Goal: Task Accomplishment & Management: Use online tool/utility

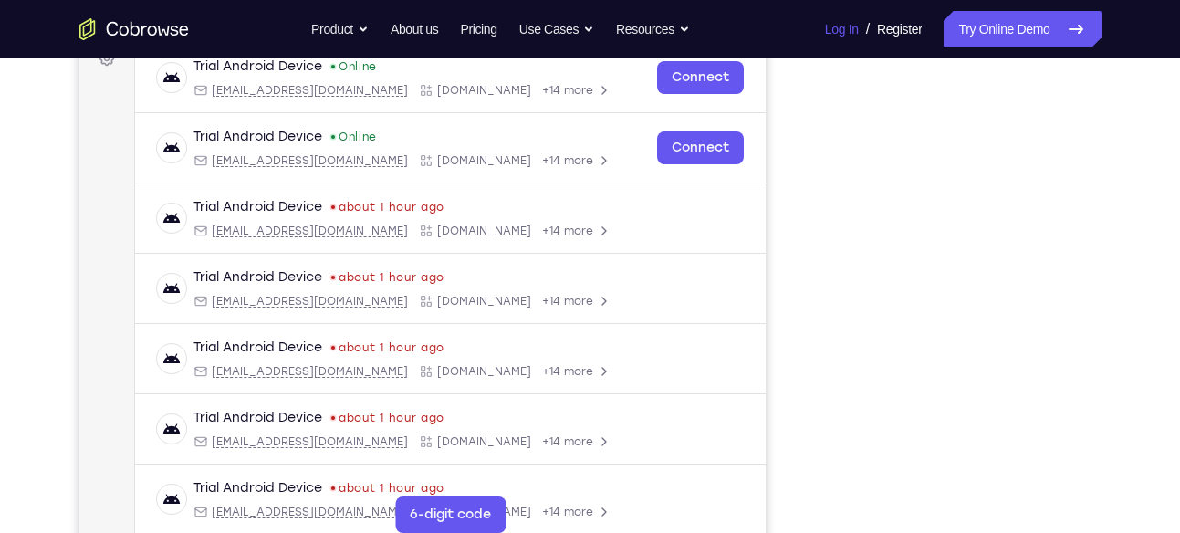
scroll to position [288, 0]
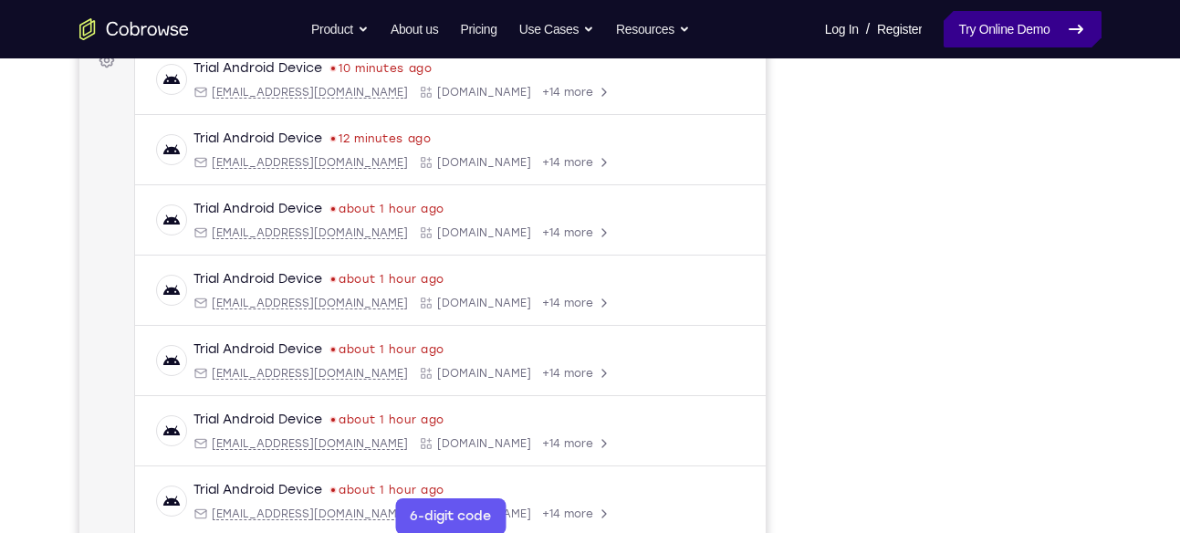
click at [1022, 12] on link "Try Online Demo" at bounding box center [1022, 29] width 157 height 37
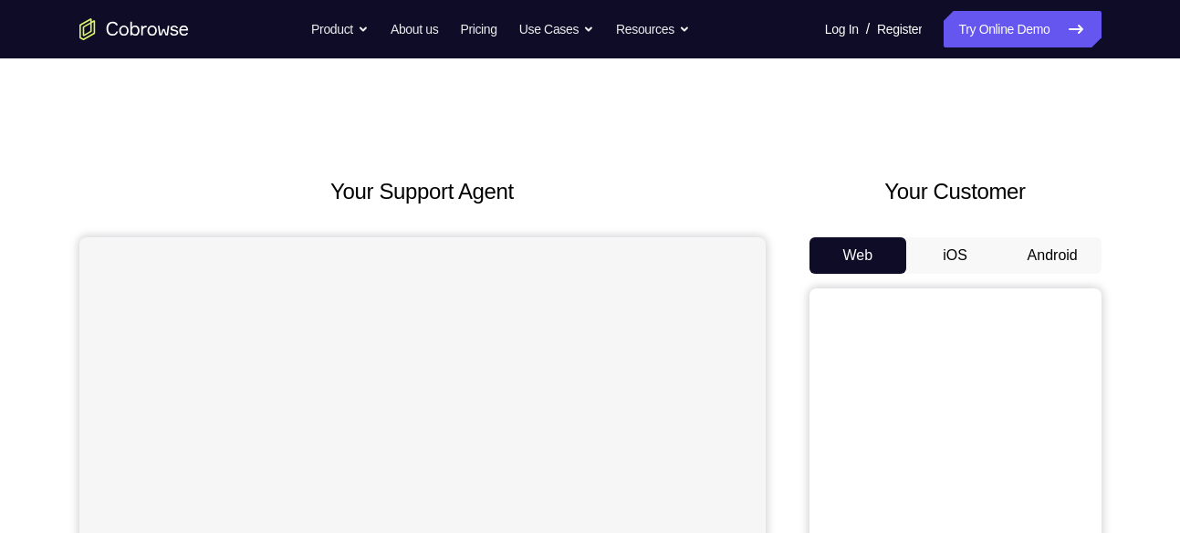
click at [1061, 257] on button "Android" at bounding box center [1053, 255] width 98 height 37
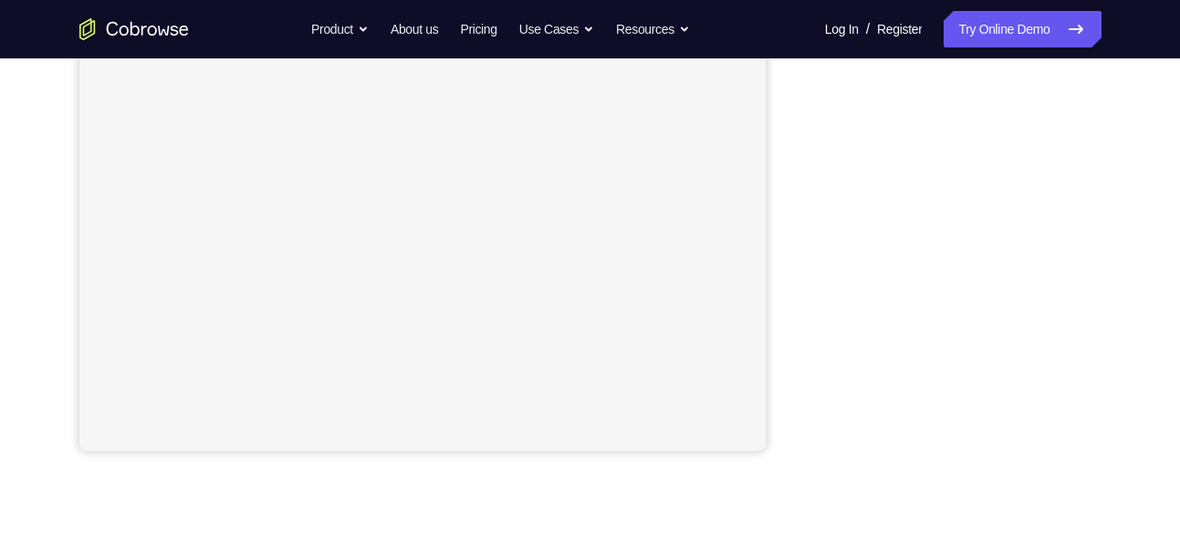
scroll to position [399, 0]
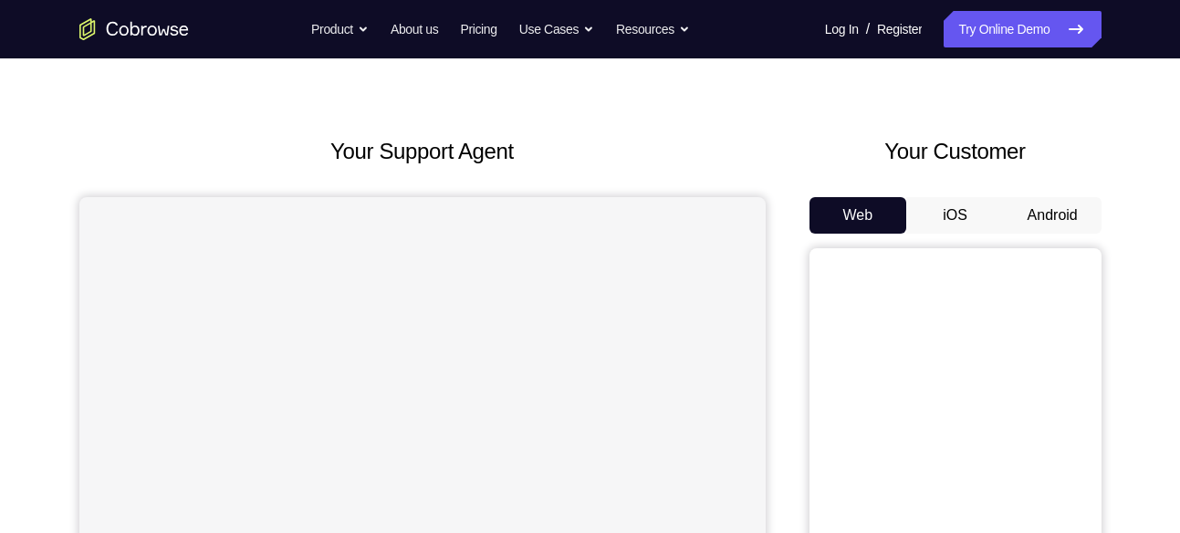
scroll to position [41, 0]
click at [1034, 221] on button "Android" at bounding box center [1053, 214] width 98 height 37
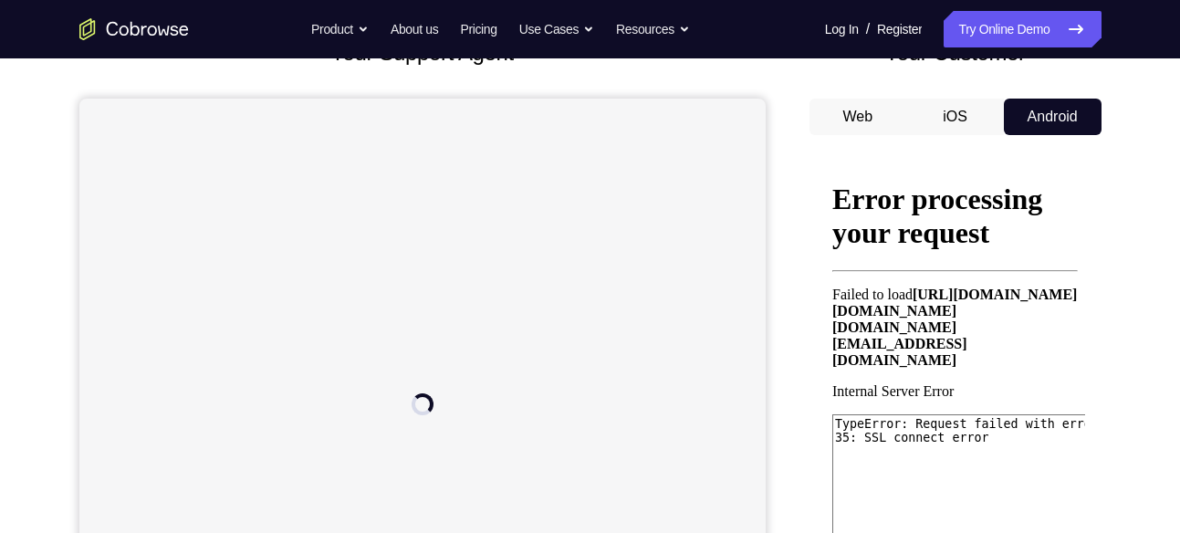
scroll to position [81, 0]
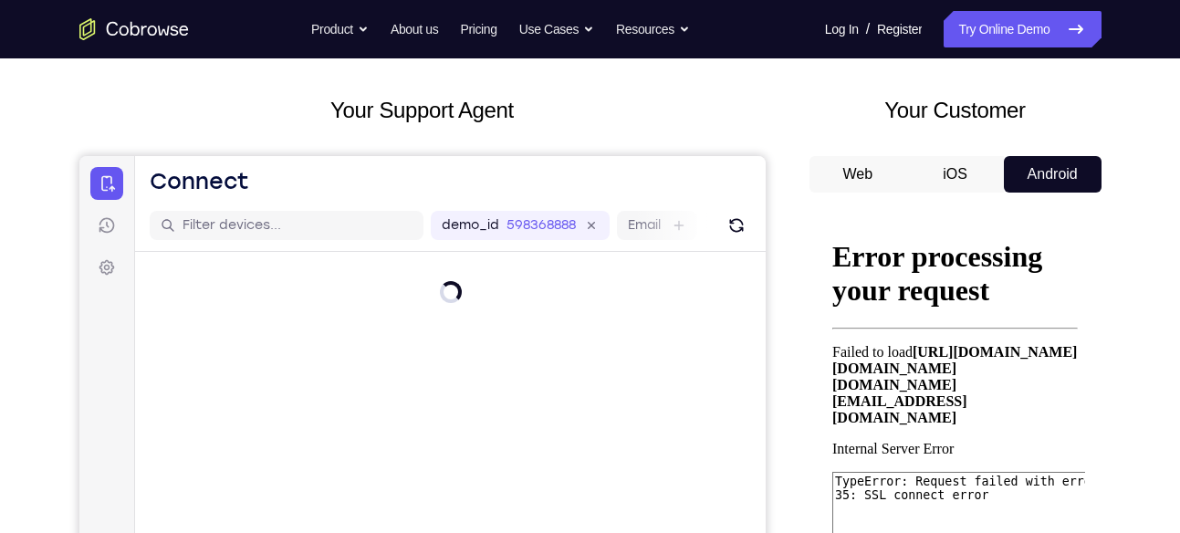
click at [960, 164] on button "iOS" at bounding box center [955, 174] width 98 height 37
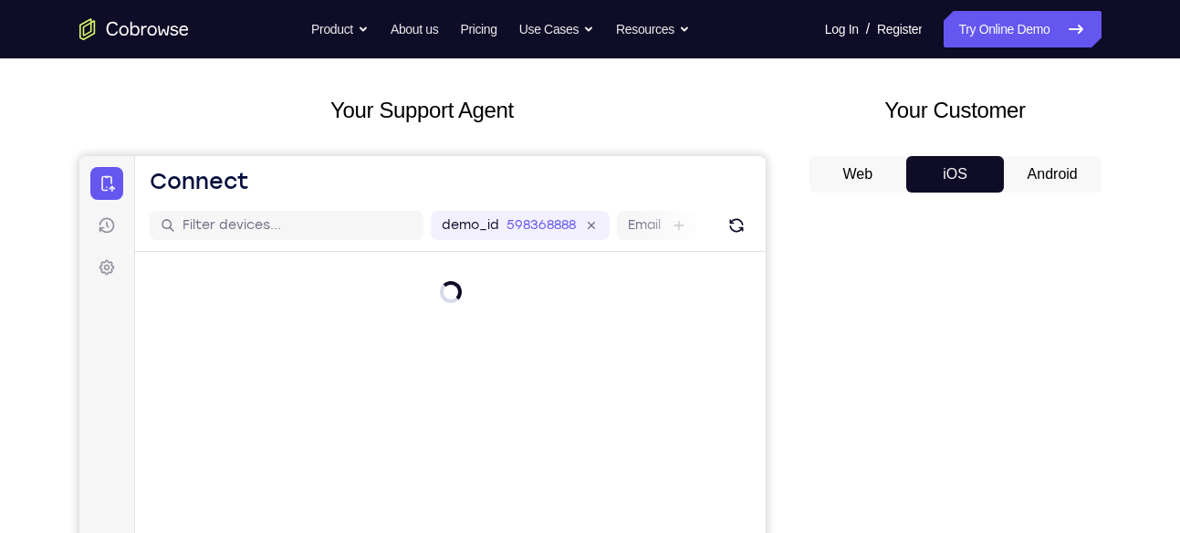
click at [1035, 172] on button "Android" at bounding box center [1053, 174] width 98 height 37
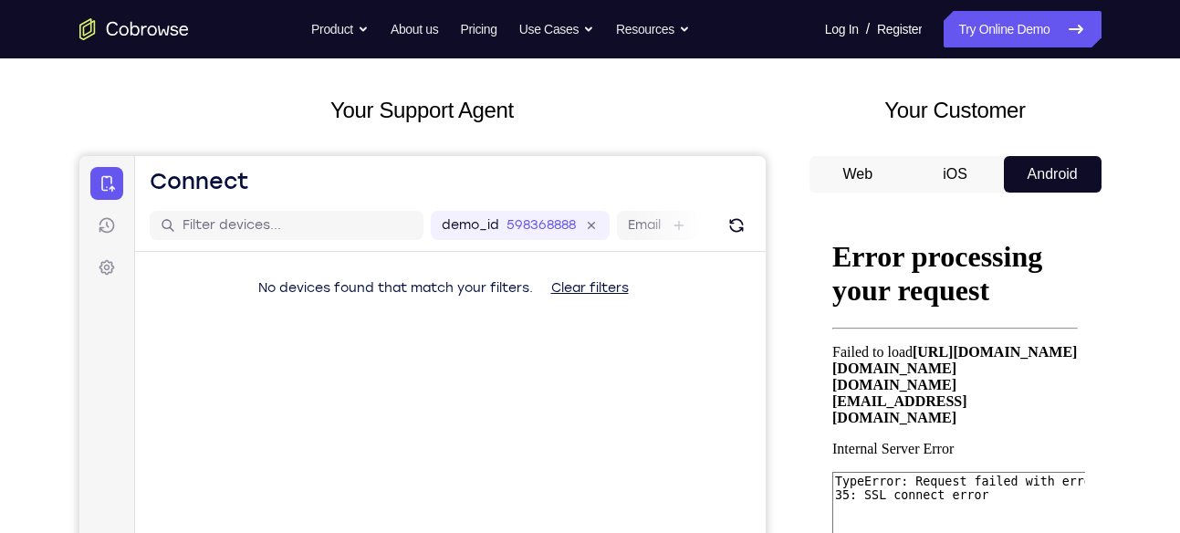
click at [79, 18] on link "Go to the home page" at bounding box center [134, 29] width 110 height 22
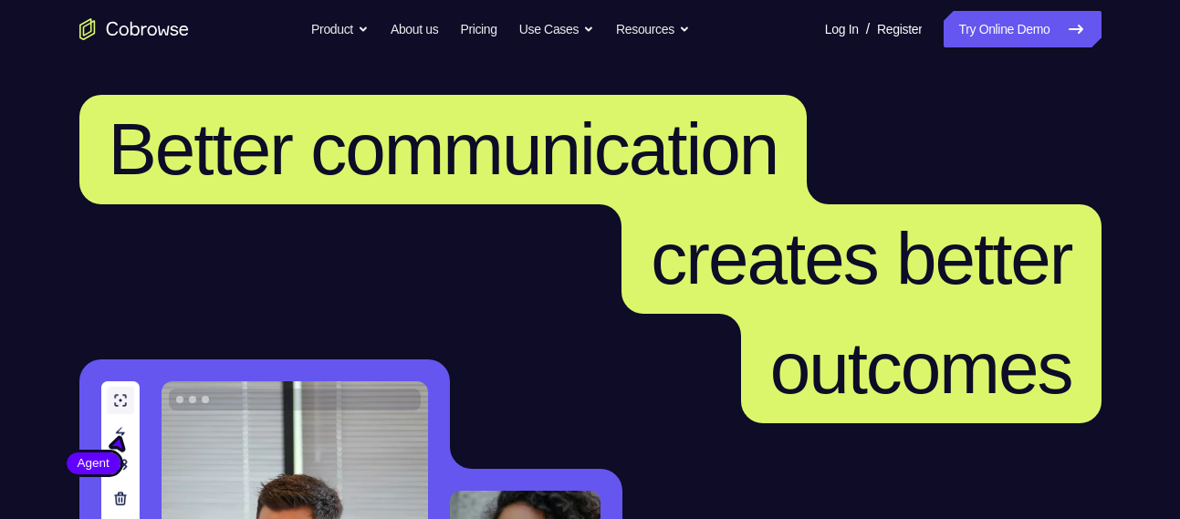
click at [988, 26] on link "Try Online Demo" at bounding box center [1022, 29] width 157 height 37
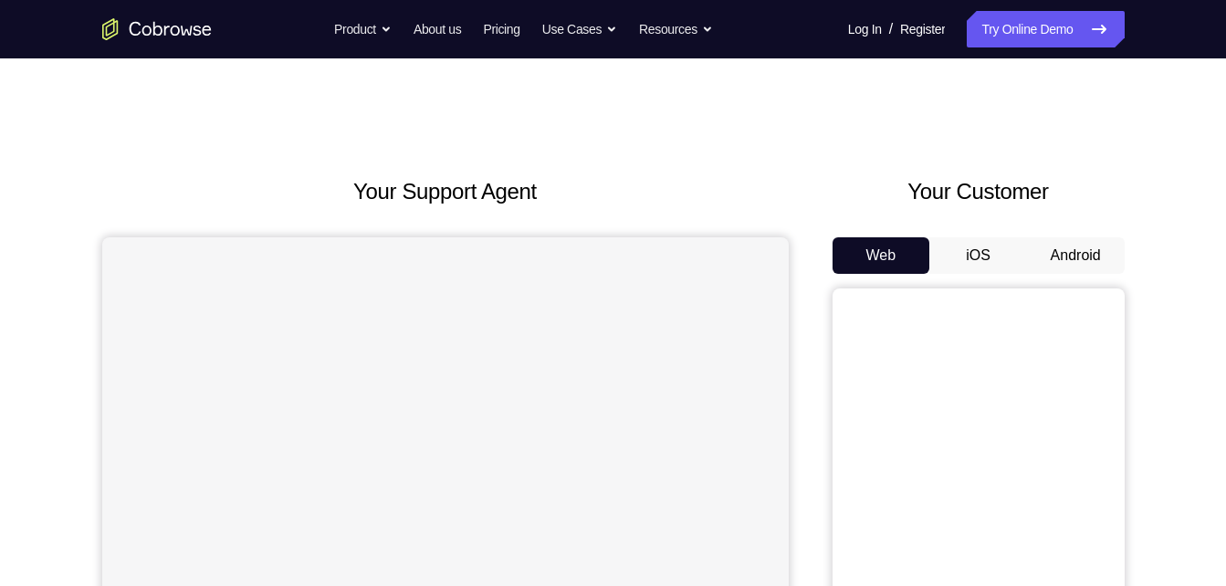
click at [1068, 241] on button "Android" at bounding box center [1076, 255] width 98 height 37
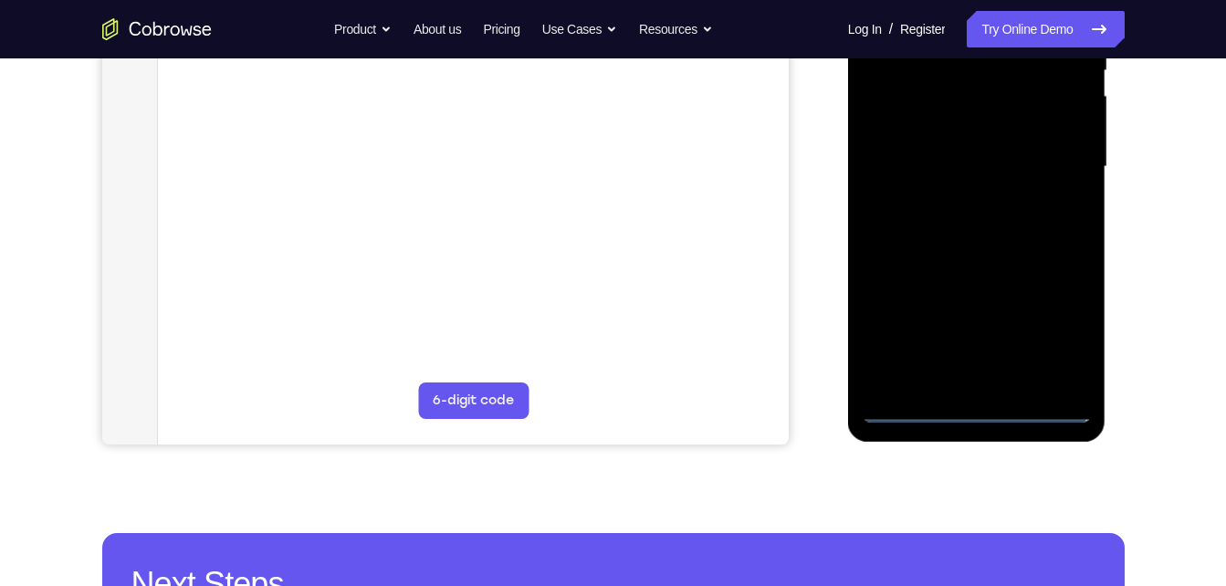
scroll to position [403, 0]
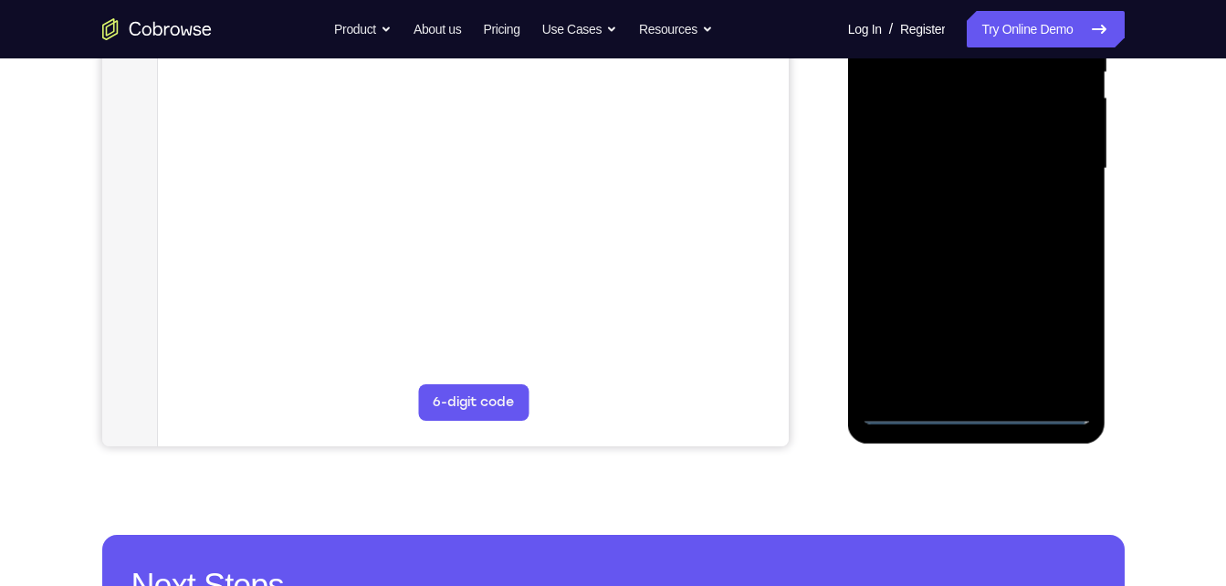
click at [979, 407] on div at bounding box center [977, 168] width 230 height 511
click at [974, 411] on div at bounding box center [977, 168] width 230 height 511
click at [1051, 339] on div at bounding box center [977, 168] width 230 height 511
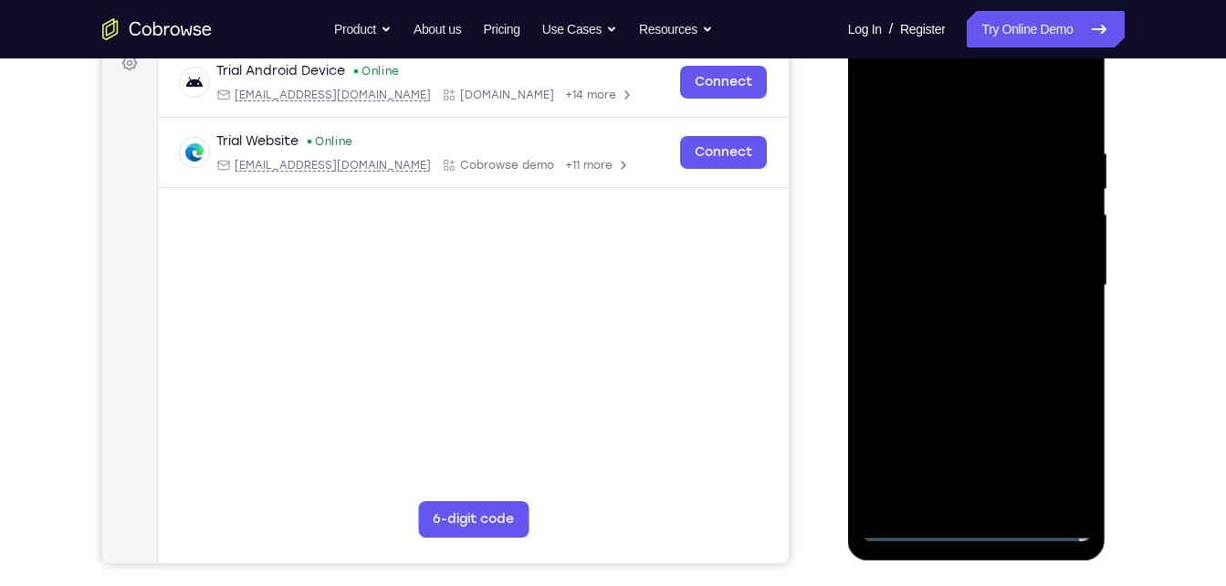
scroll to position [285, 0]
click at [1051, 466] on div at bounding box center [977, 286] width 230 height 511
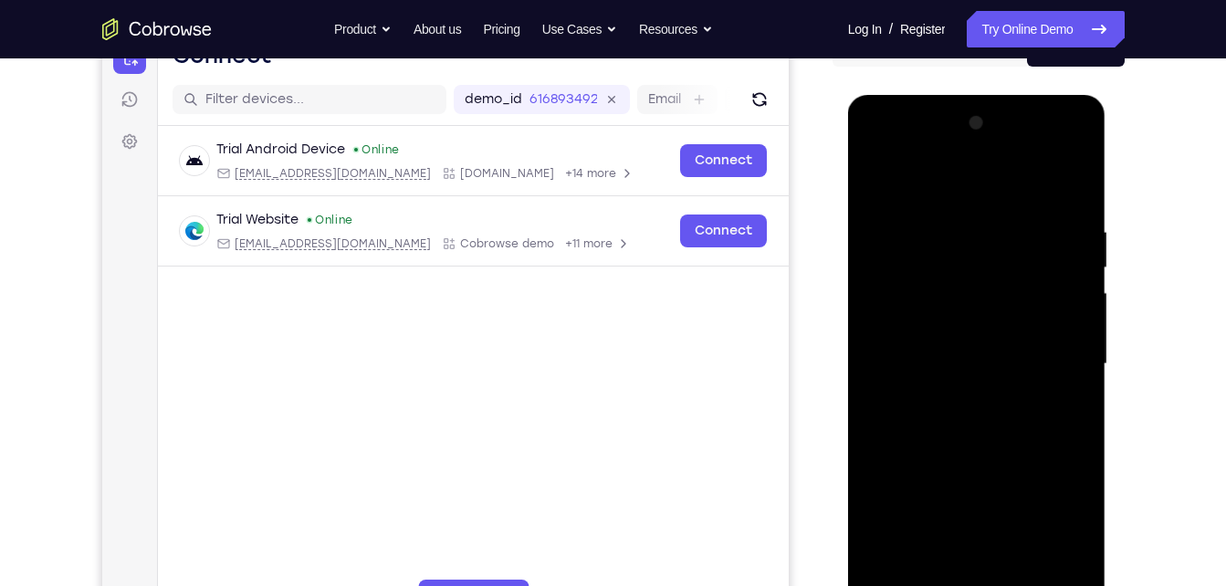
scroll to position [210, 0]
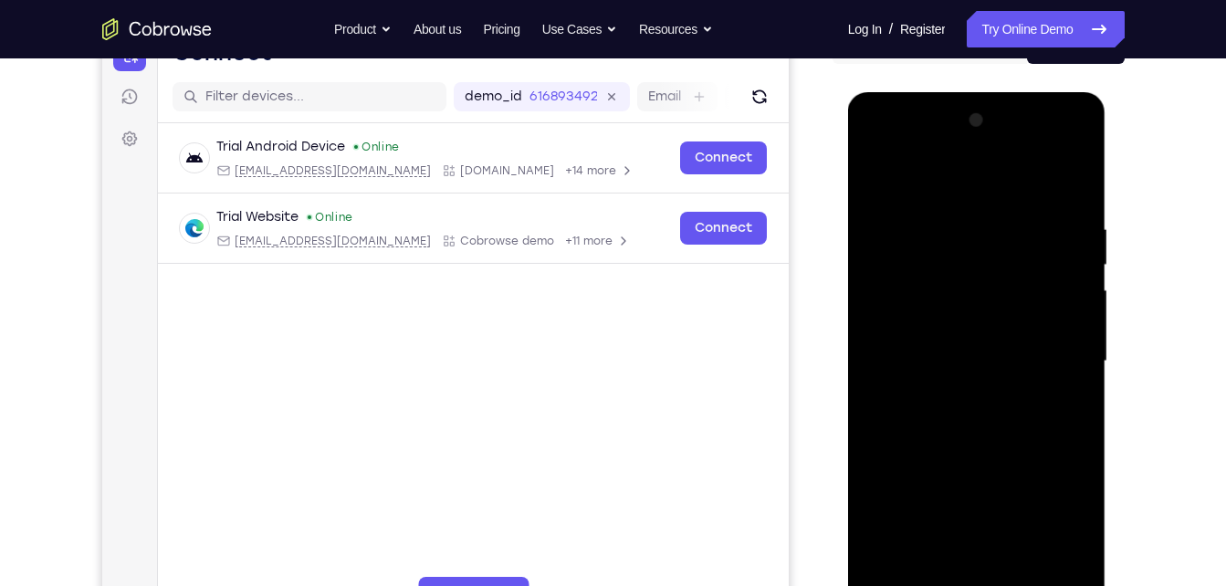
click at [1074, 525] on div at bounding box center [977, 361] width 230 height 511
click at [1056, 517] on div at bounding box center [977, 361] width 230 height 511
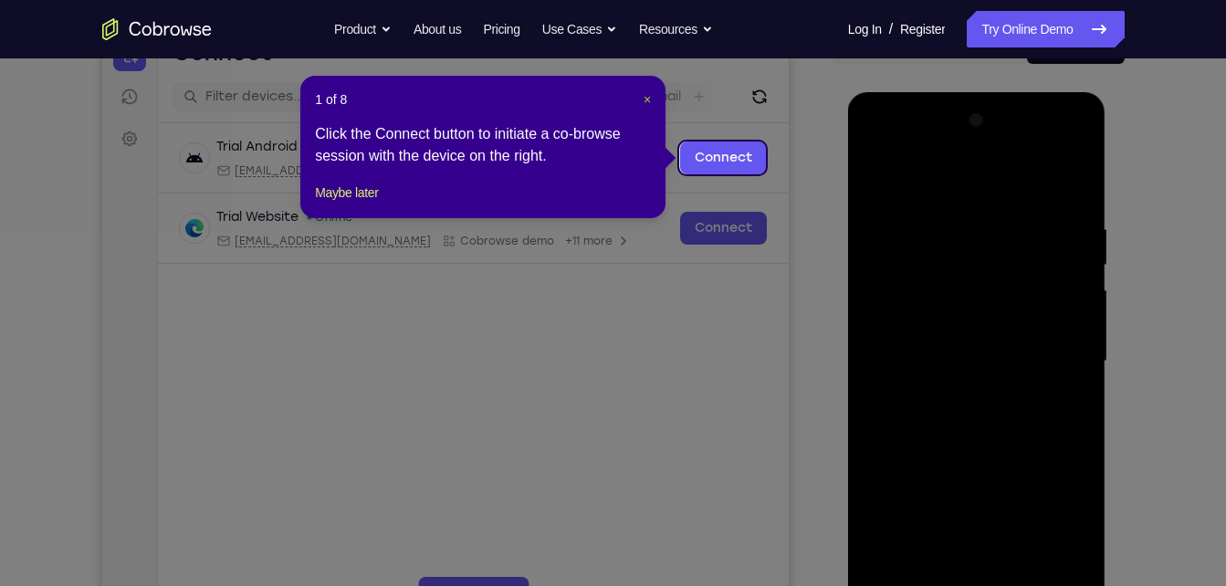
click at [647, 102] on span "×" at bounding box center [647, 99] width 7 height 15
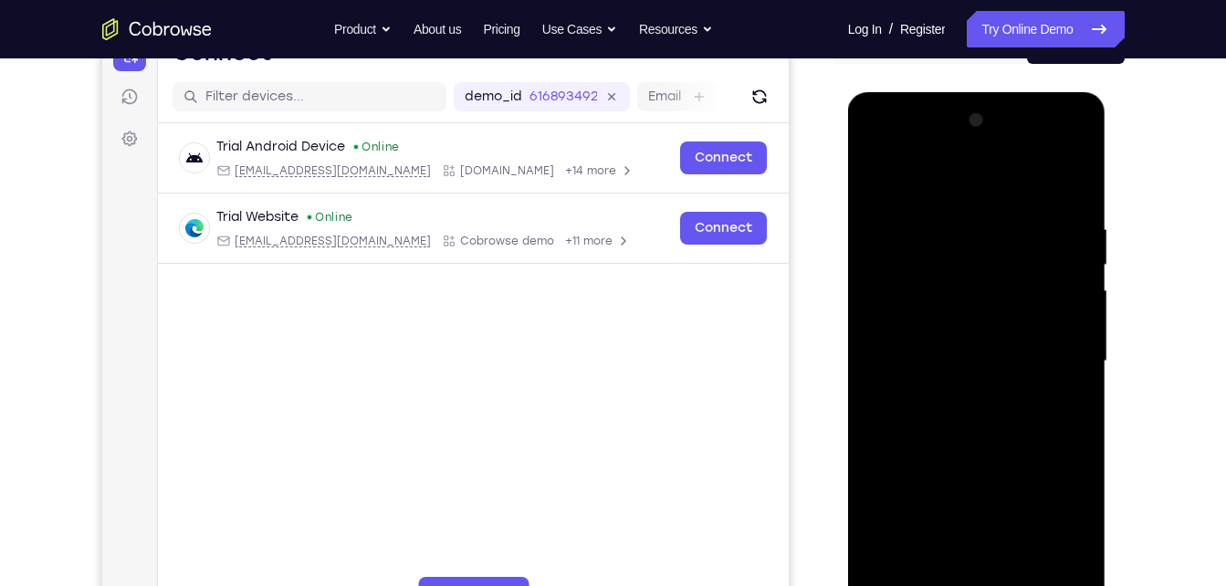
click at [1069, 528] on div at bounding box center [977, 361] width 230 height 511
click at [1051, 511] on div at bounding box center [977, 361] width 230 height 511
click at [1051, 512] on div at bounding box center [977, 361] width 230 height 511
click at [1051, 505] on div at bounding box center [977, 361] width 230 height 511
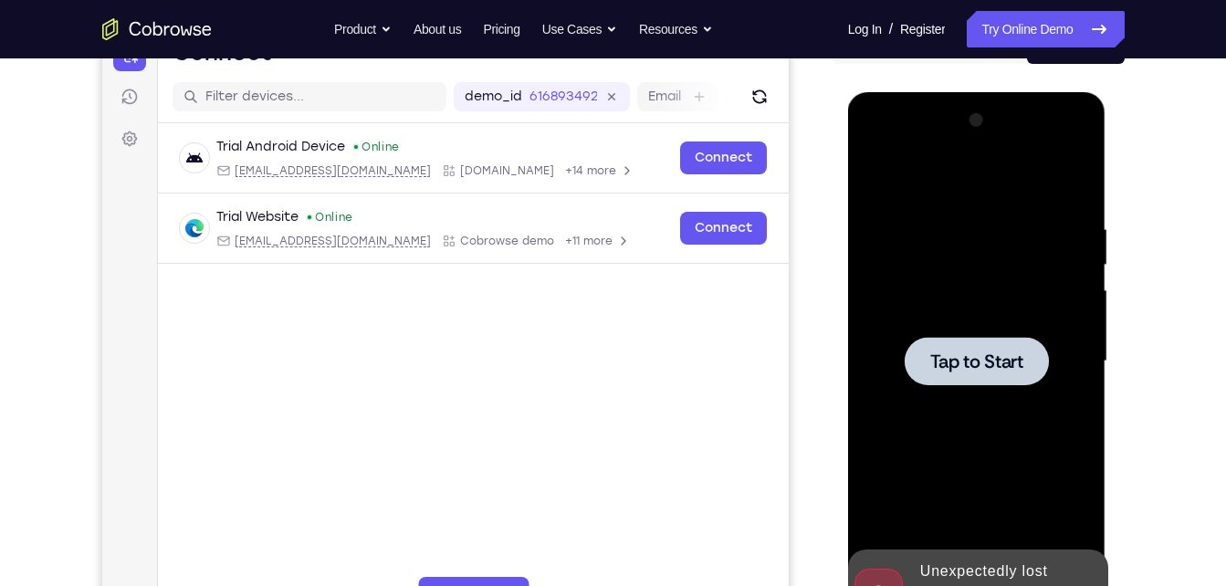
click at [989, 346] on div at bounding box center [977, 361] width 144 height 48
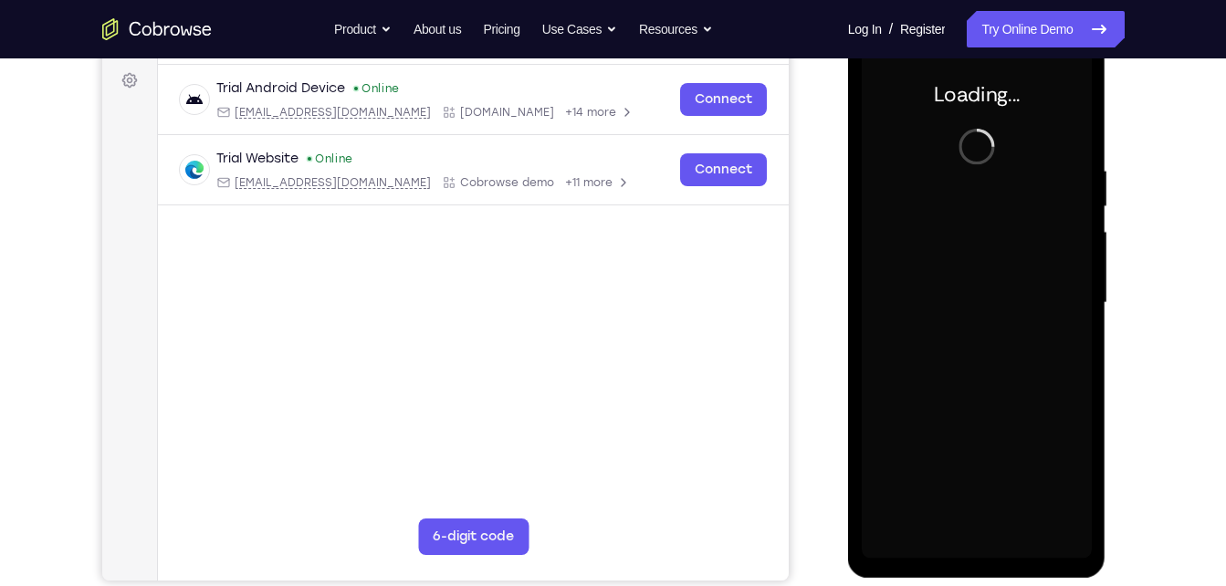
scroll to position [269, 0]
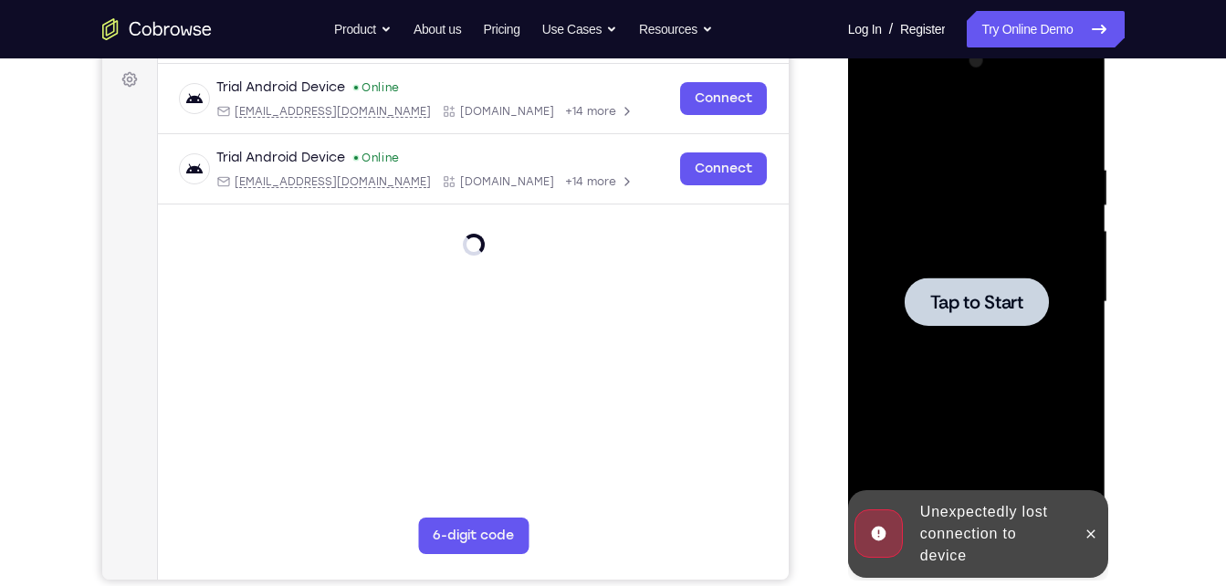
click at [951, 305] on span "Tap to Start" at bounding box center [976, 302] width 93 height 18
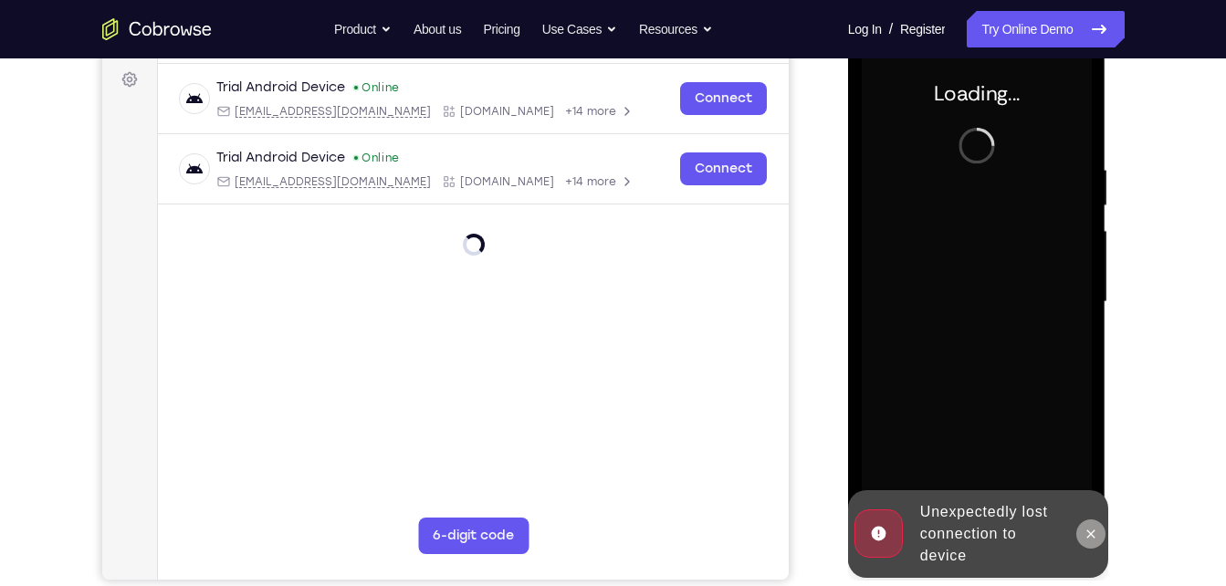
click at [1094, 538] on icon at bounding box center [1090, 534] width 15 height 15
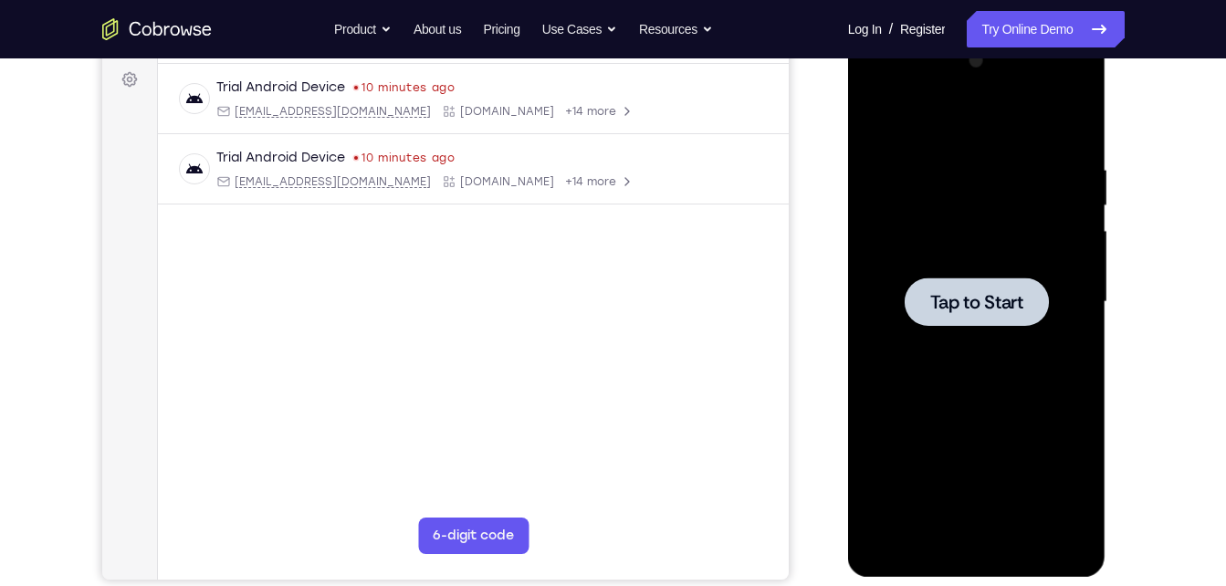
click at [1004, 302] on span "Tap to Start" at bounding box center [976, 302] width 93 height 18
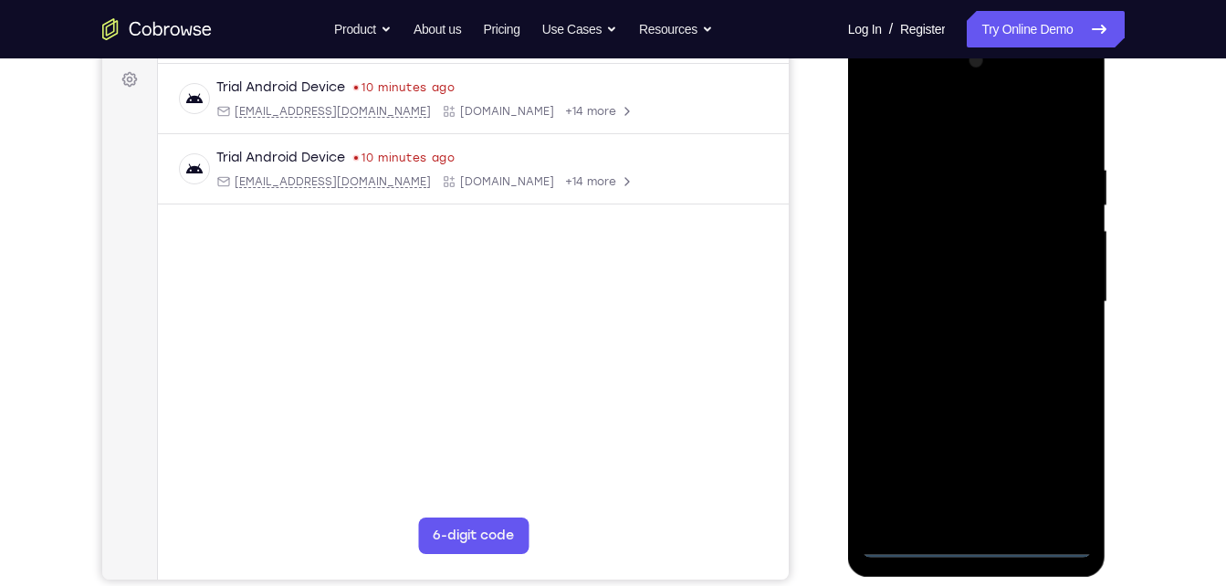
click at [972, 537] on div at bounding box center [977, 302] width 230 height 511
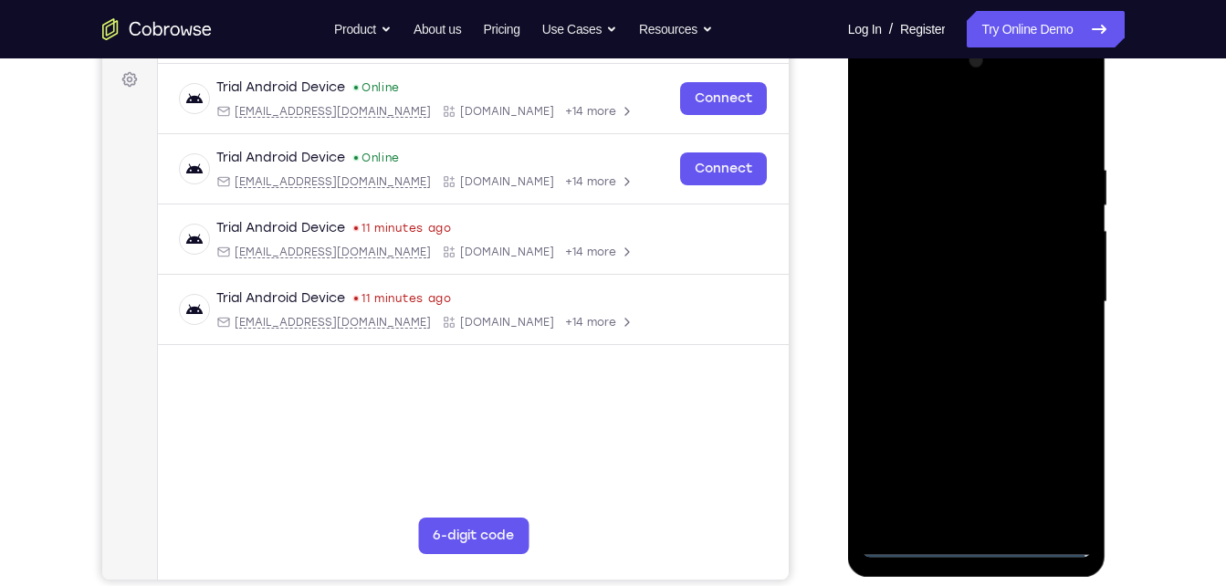
click at [977, 540] on div at bounding box center [977, 302] width 230 height 511
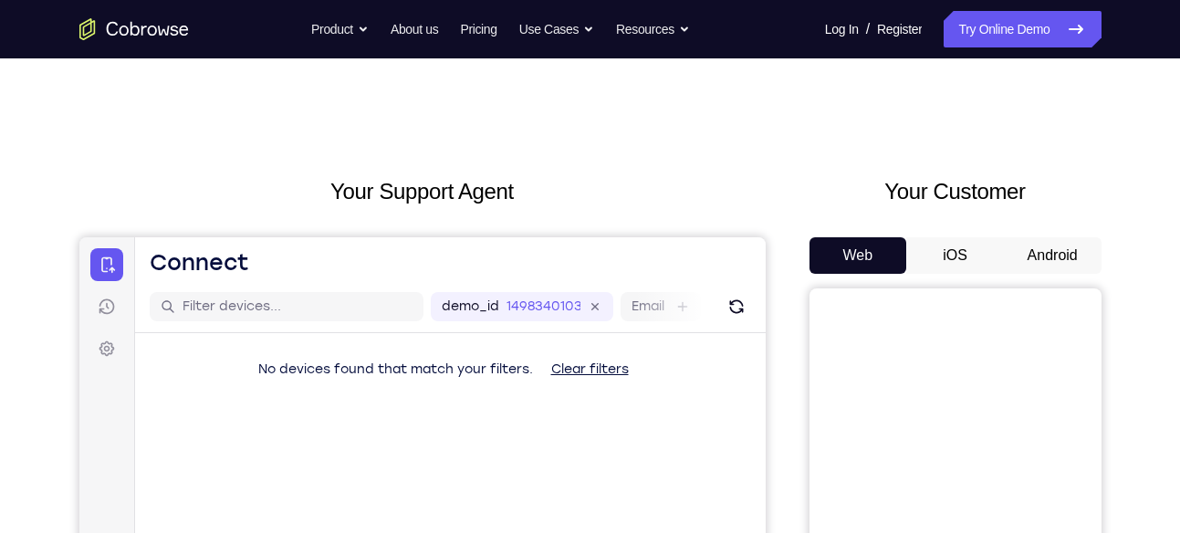
click at [1016, 269] on button "Android" at bounding box center [1053, 255] width 98 height 37
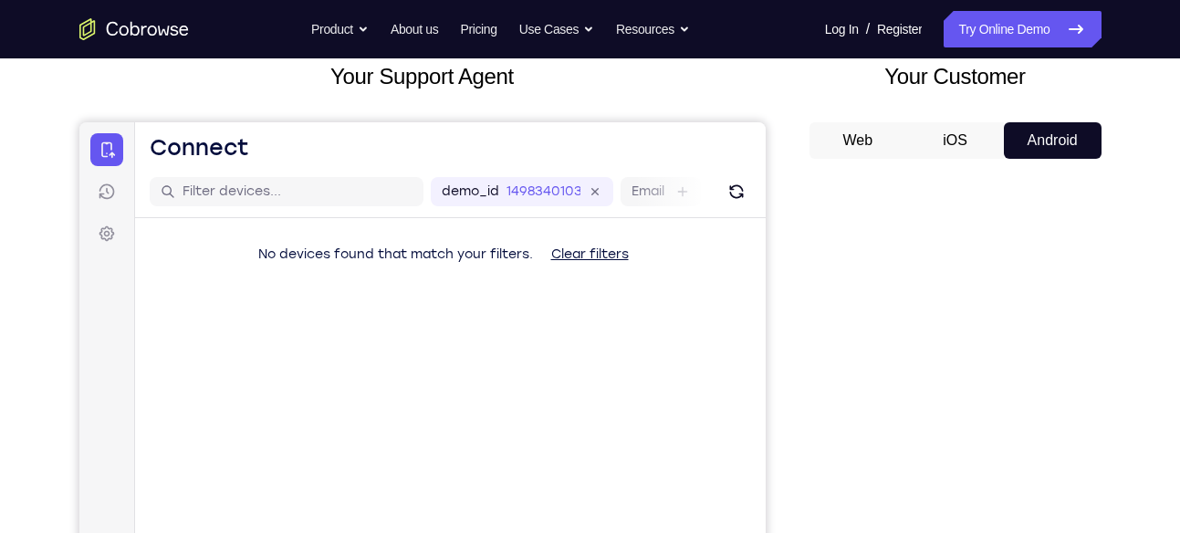
scroll to position [116, 0]
click at [594, 188] on icon at bounding box center [594, 191] width 21 height 21
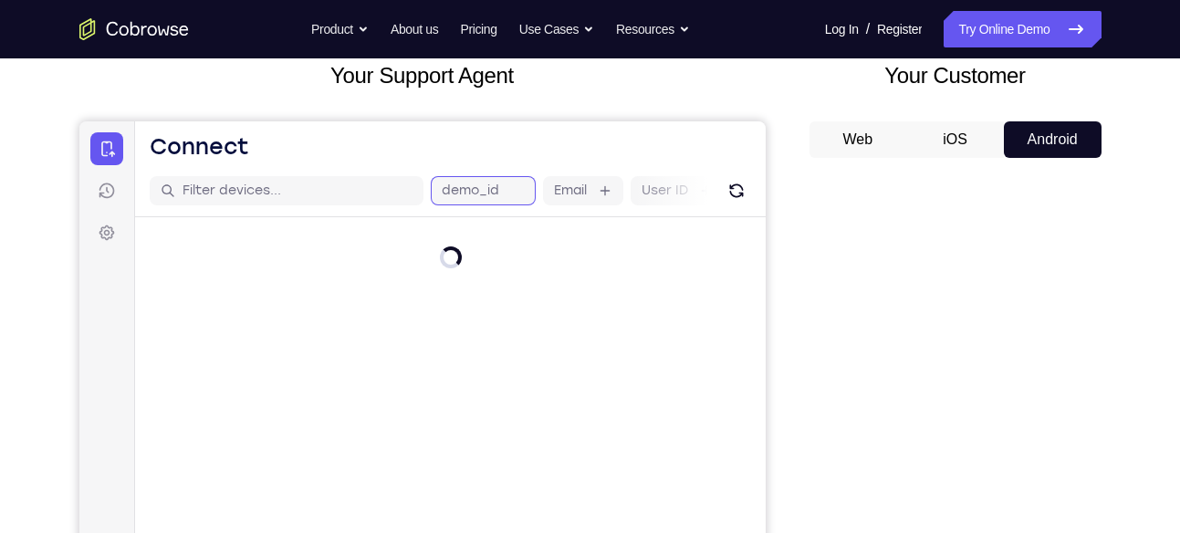
scroll to position [0, 94]
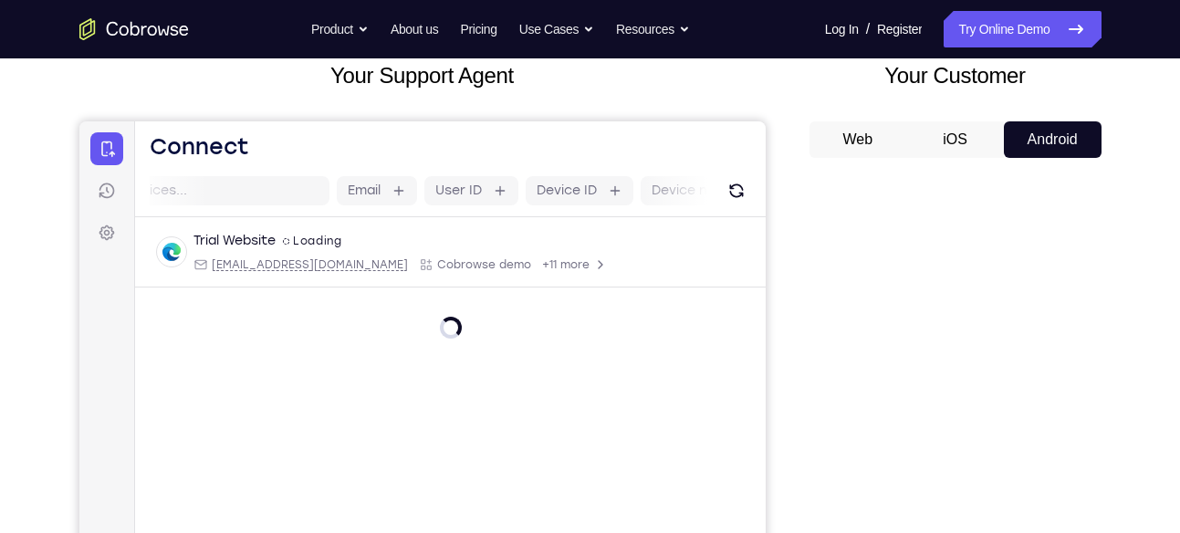
click at [529, 141] on header "Open main menu Connect" at bounding box center [449, 143] width 631 height 44
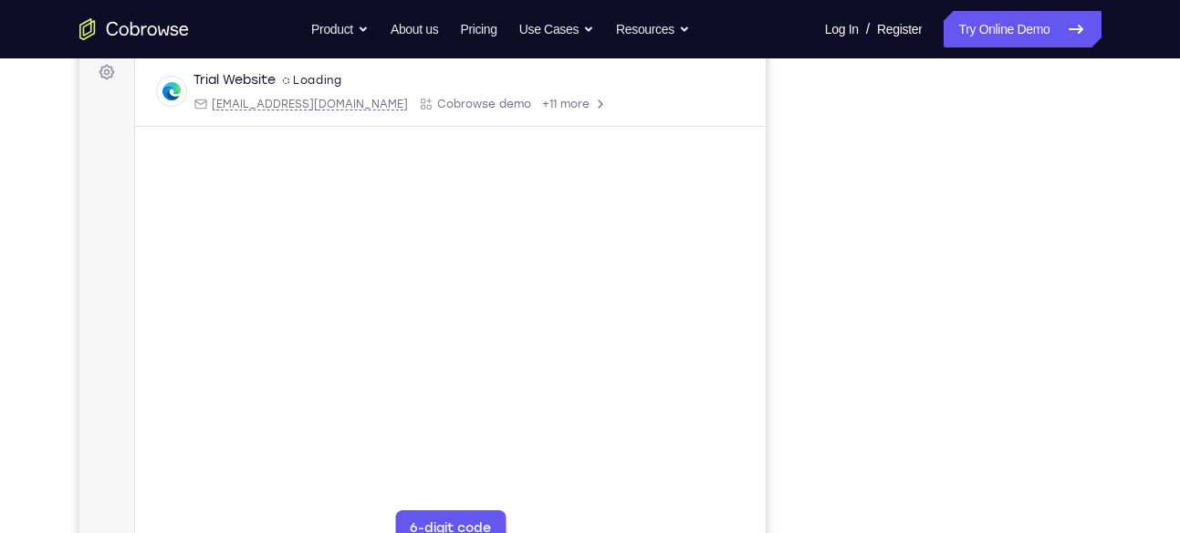
scroll to position [276, 0]
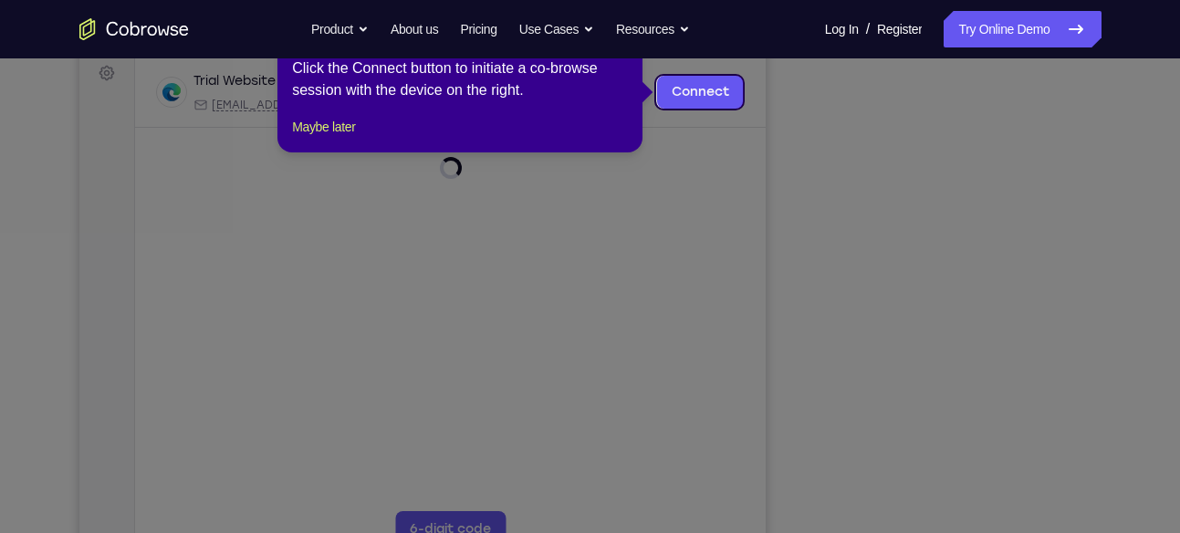
click at [780, 183] on icon at bounding box center [597, 266] width 1194 height 533
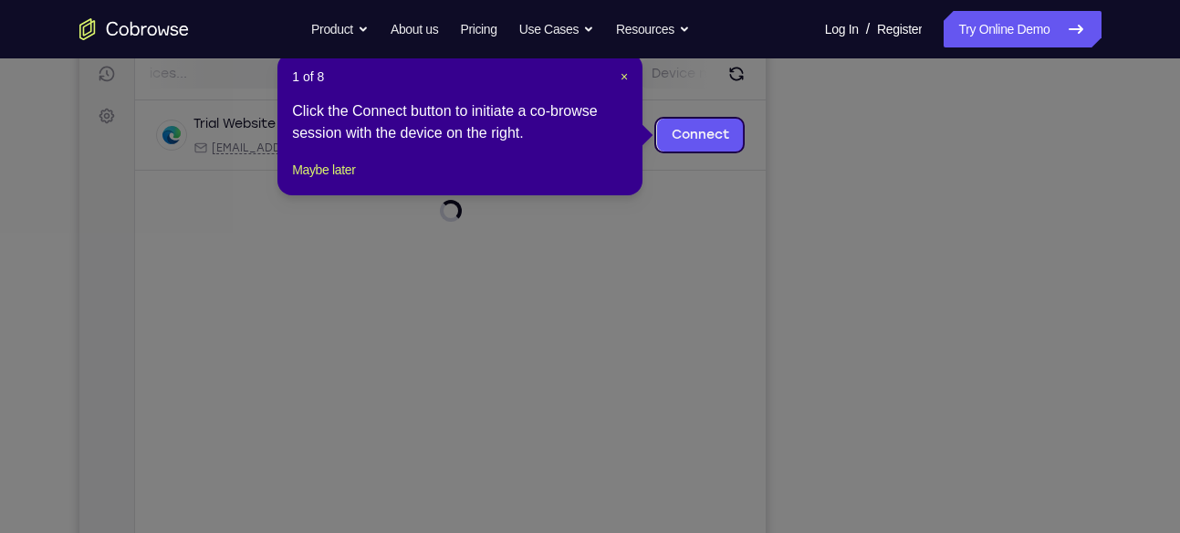
scroll to position [229, 0]
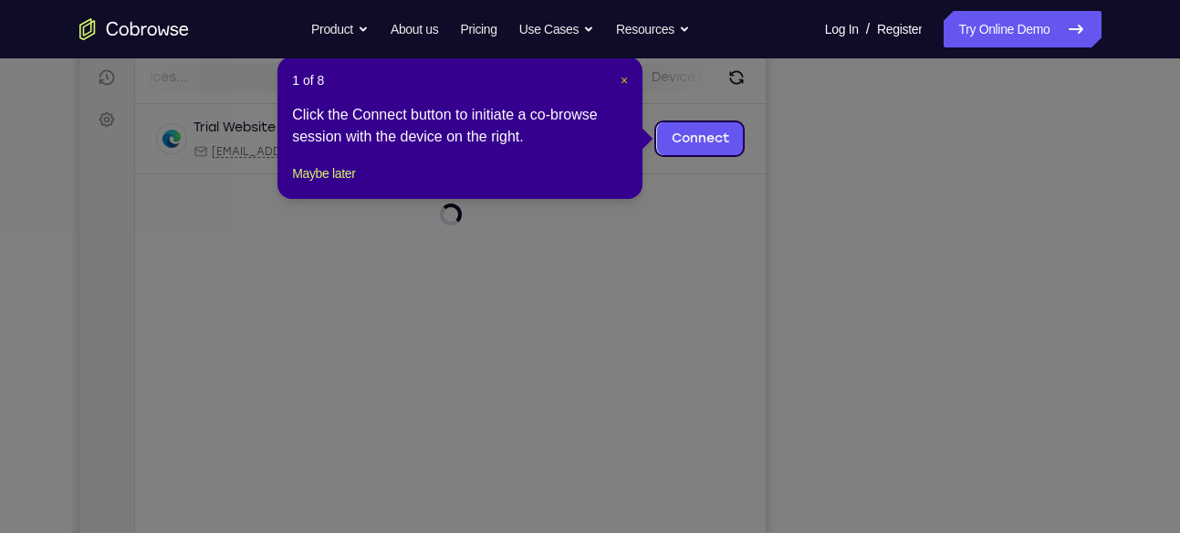
click at [626, 79] on span "×" at bounding box center [624, 80] width 7 height 15
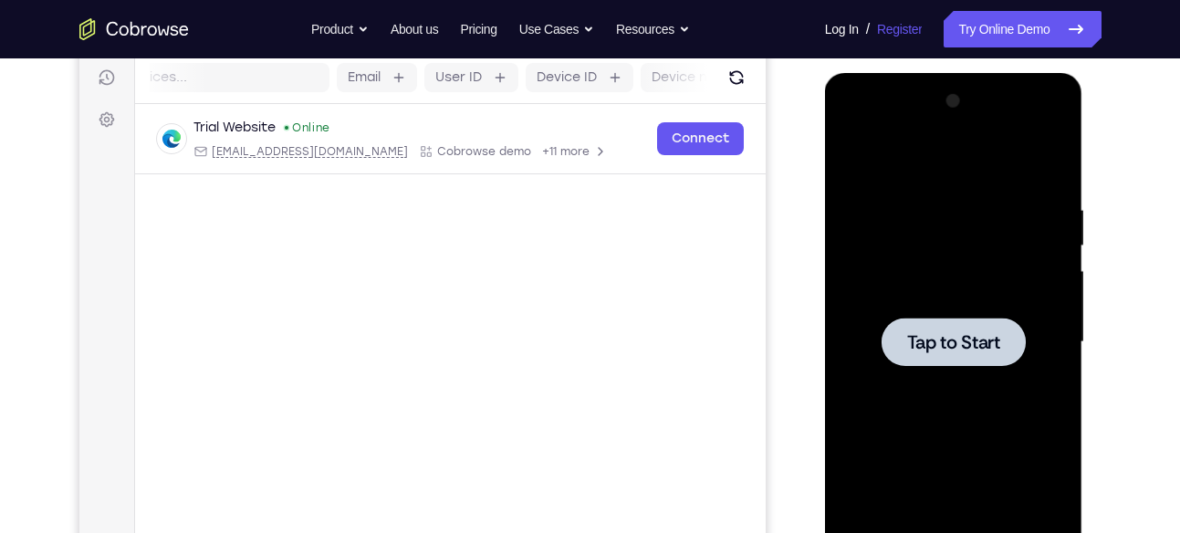
scroll to position [0, 0]
